Goal: Navigation & Orientation: Understand site structure

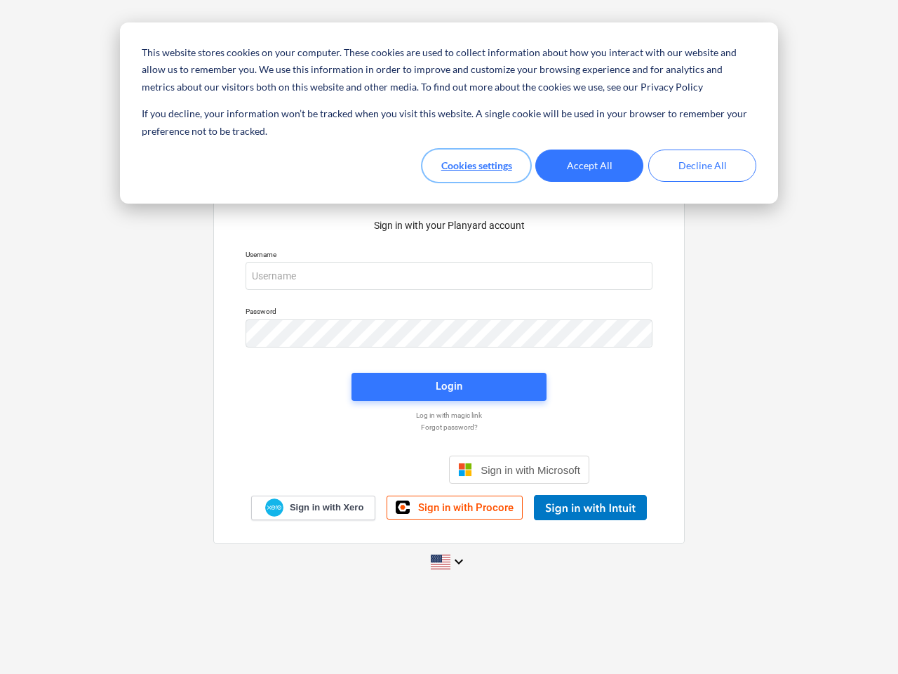
click at [477, 166] on button "Cookies settings" at bounding box center [477, 166] width 108 height 32
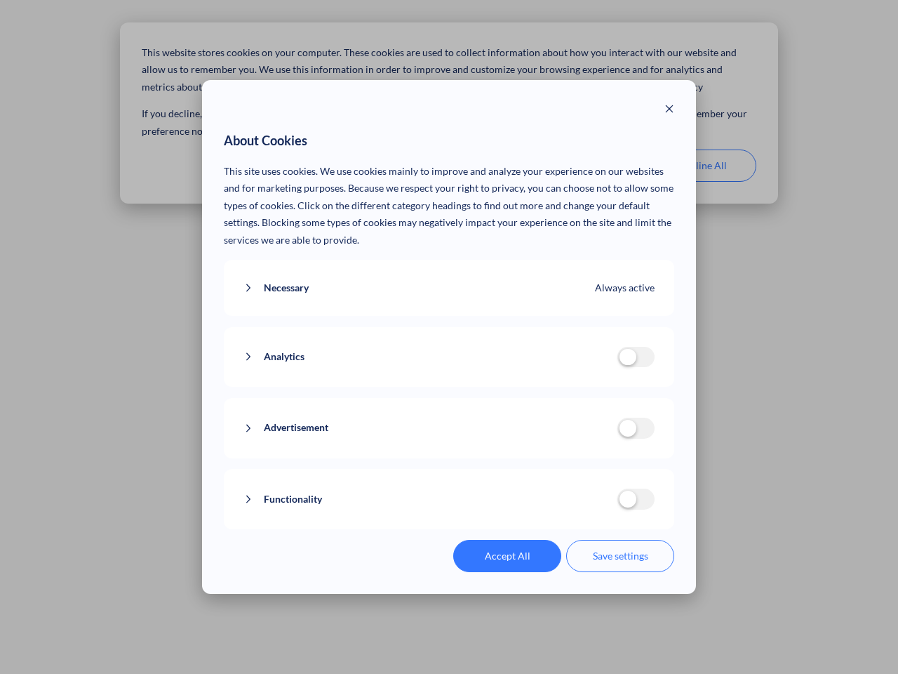
click at [590, 166] on p "This site uses cookies. We use cookies mainly to improve and analyze your exper…" at bounding box center [449, 206] width 451 height 86
click at [703, 166] on div "About Cookies This site uses cookies. We use cookies mainly to improve and anal…" at bounding box center [449, 337] width 898 height 674
click at [449, 276] on div "Necessary Always active These cookies are necessary for the website to function…" at bounding box center [449, 288] width 451 height 57
click at [449, 333] on div "Analytics analytics cookies disallowed These cookies help us to understand how …" at bounding box center [449, 357] width 451 height 60
click at [449, 387] on div "Analytics analytics cookies disallowed These cookies help us to understand how …" at bounding box center [449, 357] width 451 height 60
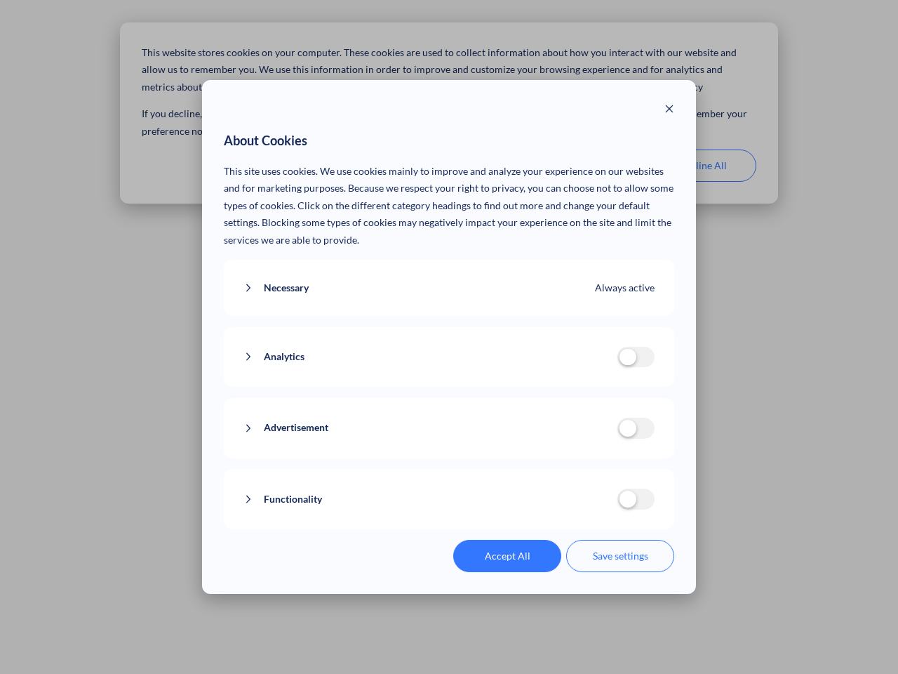
click at [519, 470] on div "Functionality functionality cookies disallowed We use a set of cookies that are…" at bounding box center [449, 499] width 451 height 60
click at [590, 507] on button "Functionality" at bounding box center [431, 500] width 374 height 18
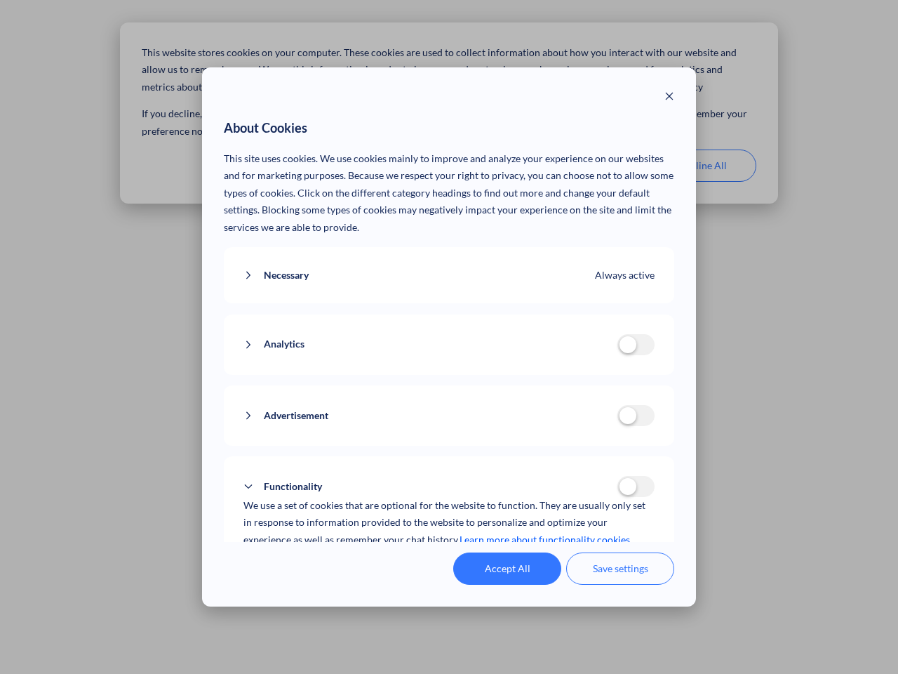
click at [449, 562] on div "Accept All Save settings" at bounding box center [449, 568] width 451 height 32
